Goal: Task Accomplishment & Management: Manage account settings

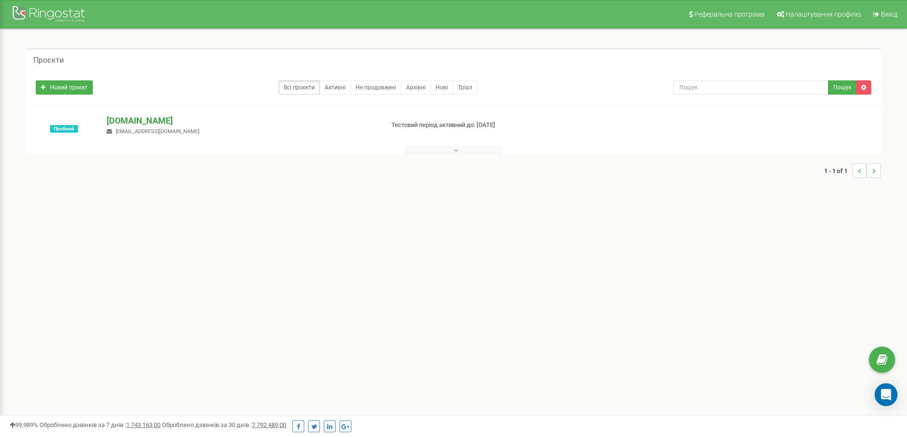
click at [129, 121] on p "[DOMAIN_NAME]" at bounding box center [241, 121] width 269 height 12
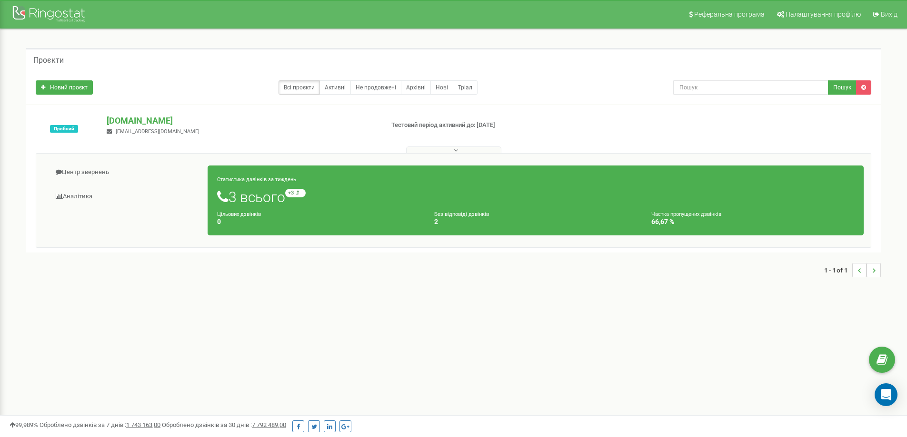
click at [468, 185] on div "Статистика дзвінків за тиждень 3 всього +3 відносно минулого тижня Цільових дзв…" at bounding box center [535, 201] width 656 height 70
click at [54, 84] on link "Новий проєкт" at bounding box center [64, 87] width 57 height 14
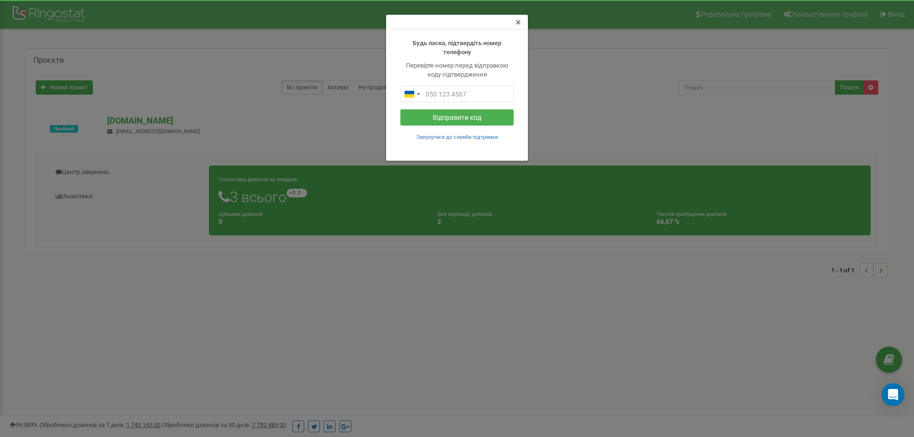
click at [520, 22] on span "×" at bounding box center [517, 22] width 5 height 11
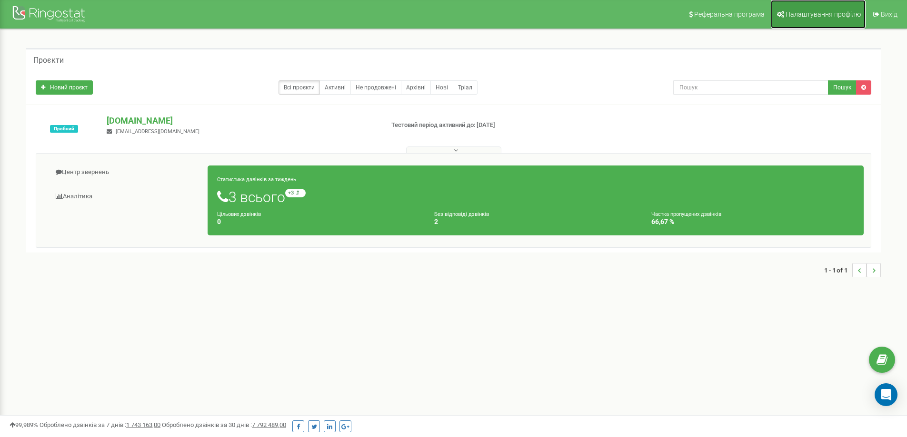
click at [838, 9] on link "Налаштування профілю" at bounding box center [817, 14] width 95 height 29
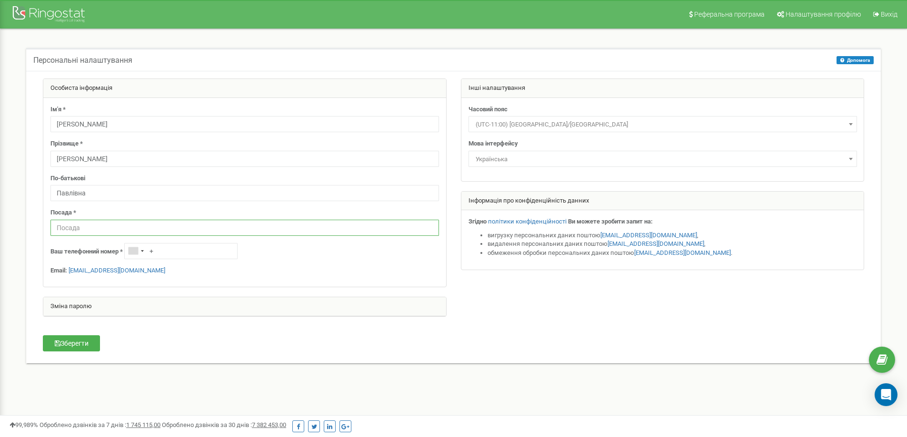
click at [74, 227] on input "text" at bounding box center [244, 228] width 388 height 16
type input "Начальник відділу інформаційної підтримки клієнтів"
click at [173, 255] on input "+" at bounding box center [180, 251] width 113 height 16
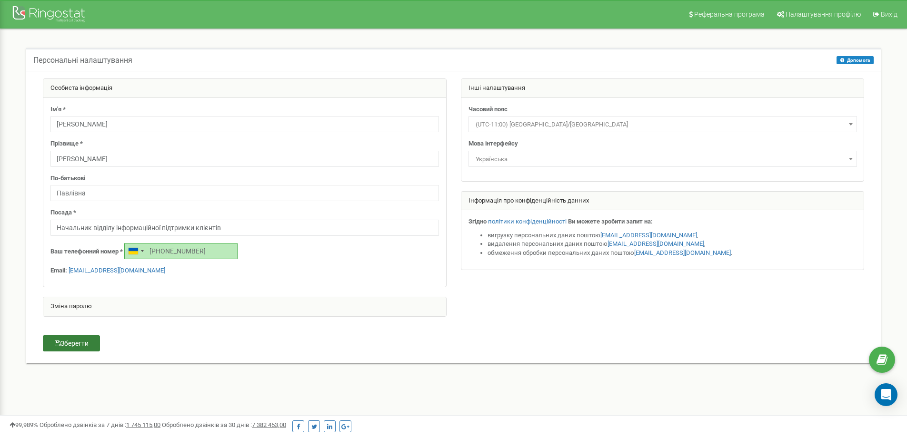
type input "[PHONE_NUMBER]"
drag, startPoint x: 69, startPoint y: 339, endPoint x: 167, endPoint y: 372, distance: 103.1
click at [69, 339] on button "Зберегти" at bounding box center [71, 344] width 57 height 16
click at [736, 13] on span "Реферальна програма" at bounding box center [729, 14] width 70 height 8
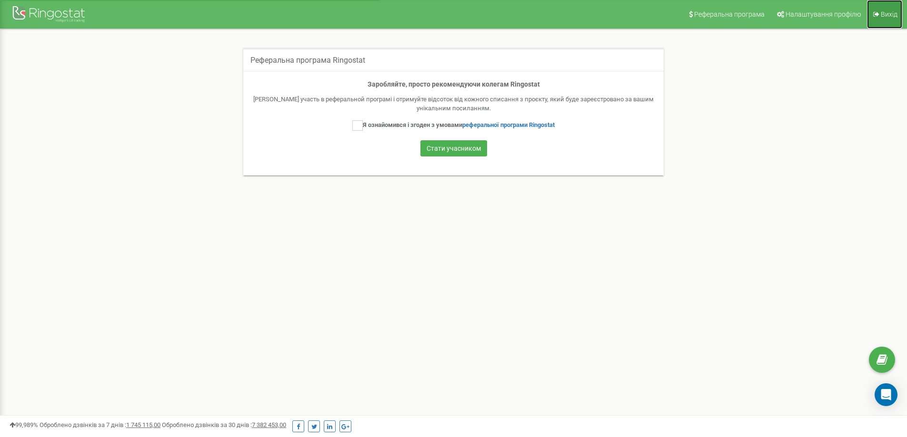
click at [891, 12] on span "Вихід" at bounding box center [888, 14] width 17 height 8
